Goal: Information Seeking & Learning: Learn about a topic

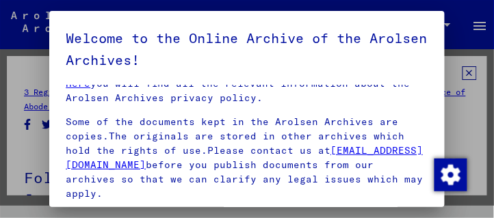
scroll to position [352, 0]
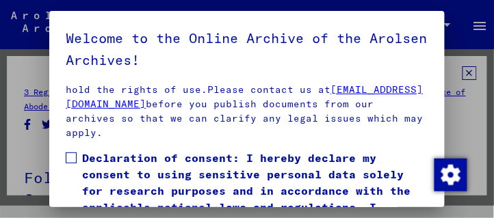
click at [73, 157] on span at bounding box center [71, 158] width 11 height 11
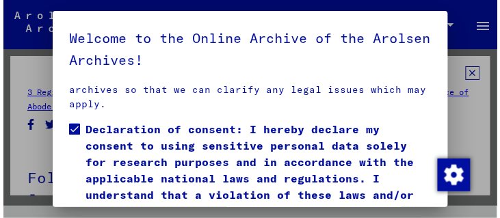
scroll to position [412, 0]
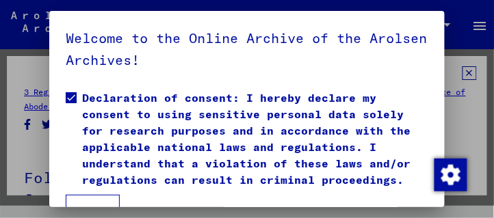
click at [99, 196] on button "I agree" at bounding box center [93, 211] width 54 height 33
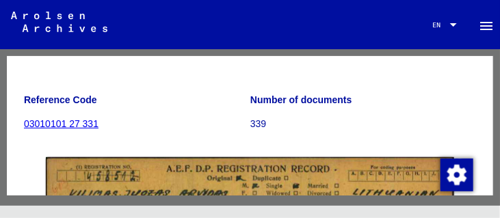
scroll to position [156, 0]
click at [84, 129] on link "03010101 27 331" at bounding box center [61, 123] width 75 height 11
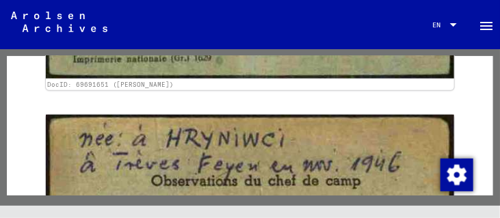
scroll to position [10734, 0]
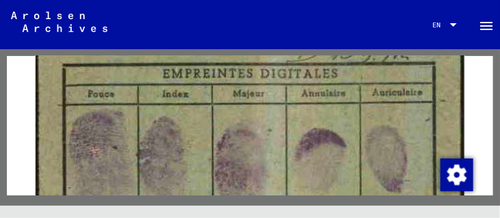
click at [185, 55] on img at bounding box center [250, 99] width 429 height 604
